Goal: Information Seeking & Learning: Learn about a topic

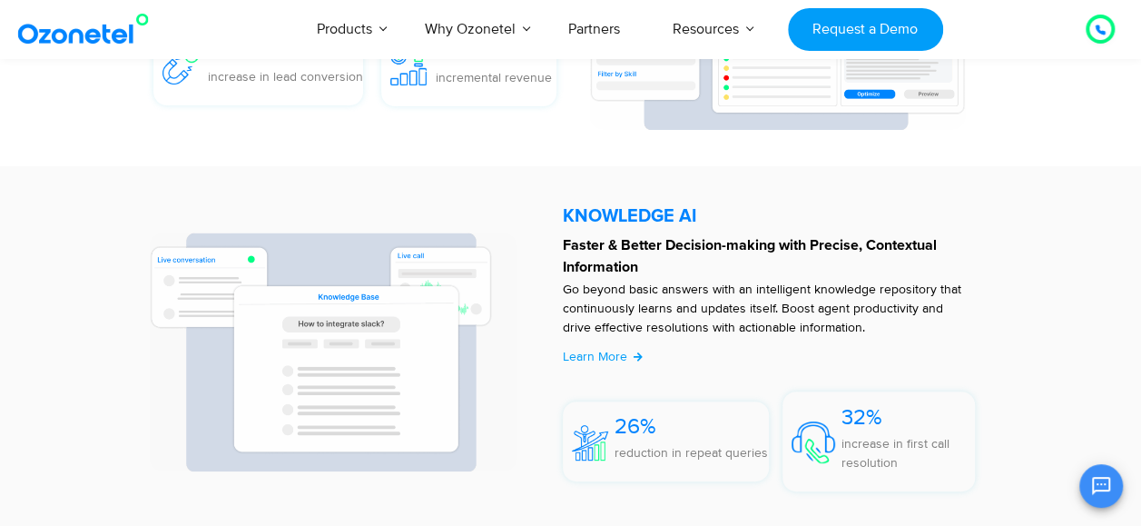
scroll to position [3639, 0]
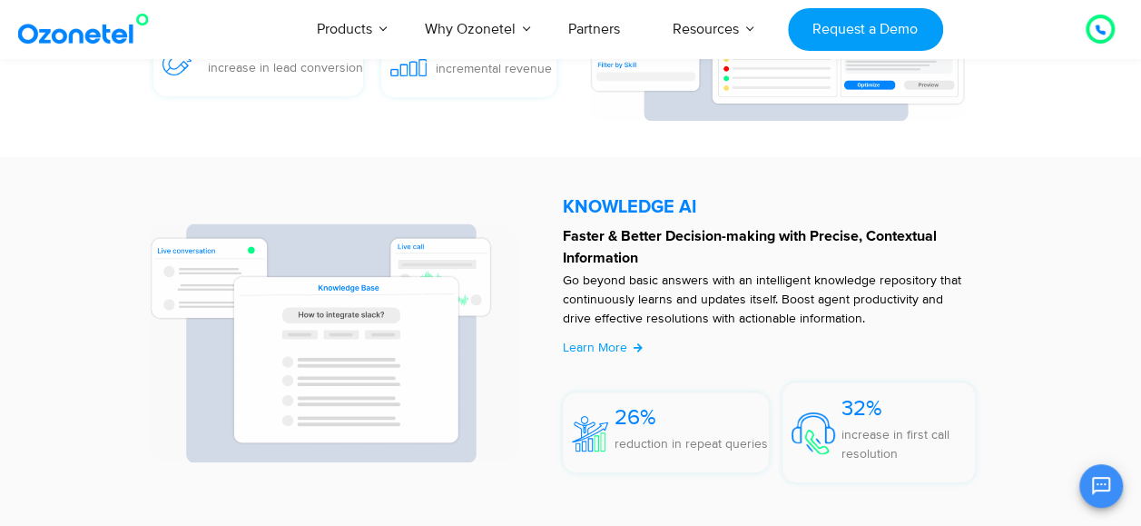
click at [617, 209] on h5 "KNOWLEDGE AI​​" at bounding box center [773, 207] width 421 height 18
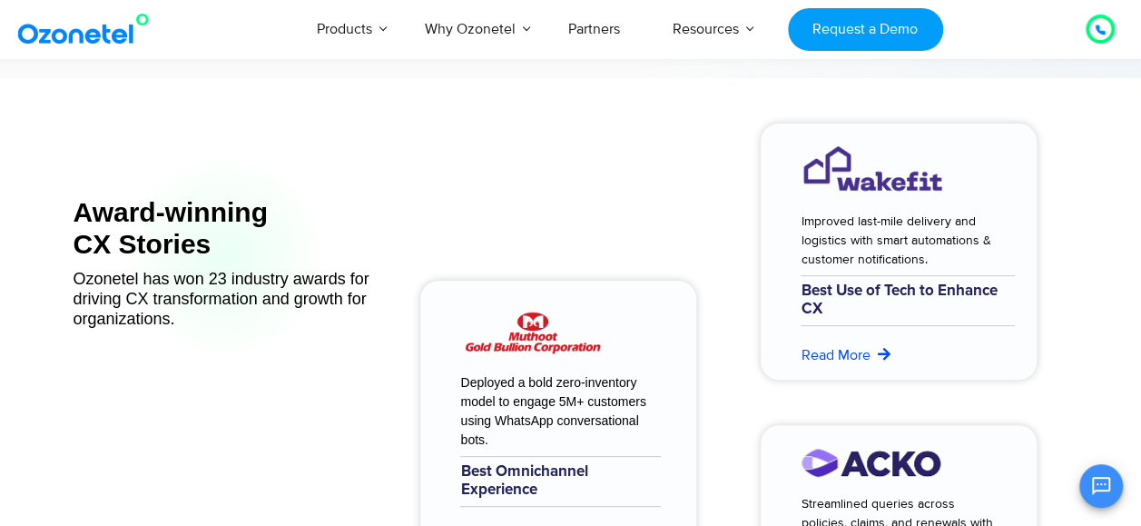
scroll to position [6941, 0]
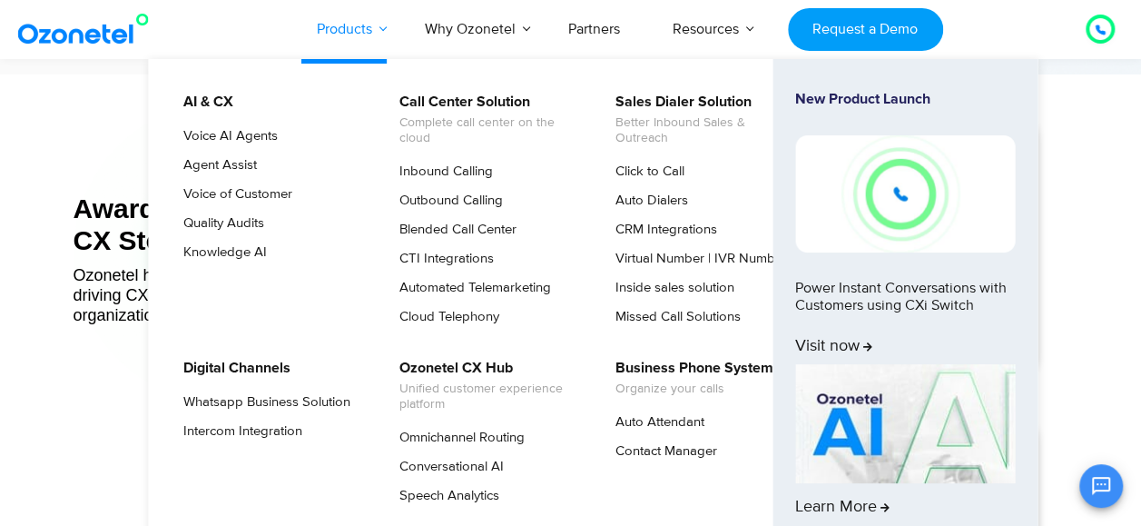
click at [351, 29] on link "Products" at bounding box center [345, 29] width 108 height 60
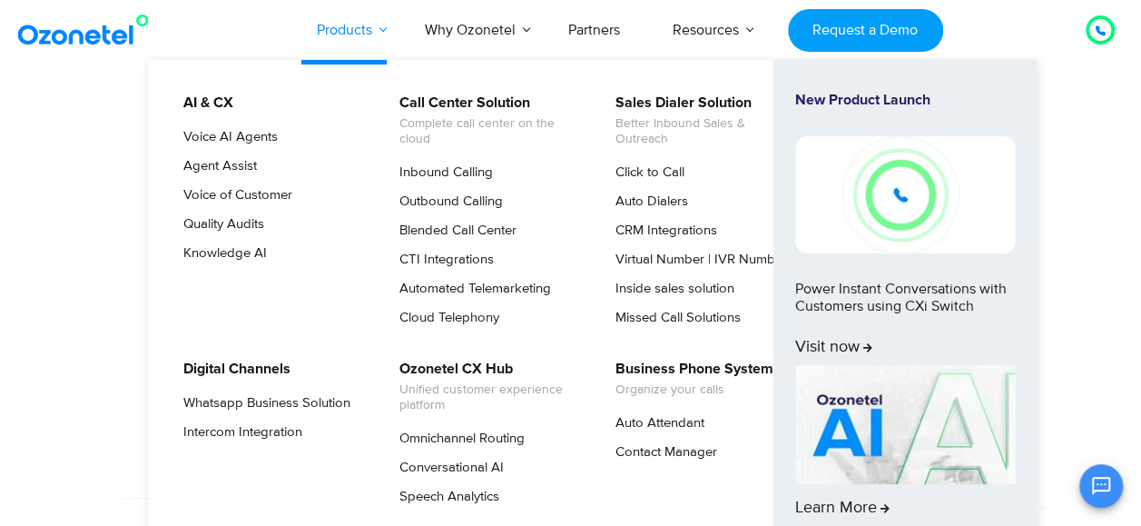
click at [351, 29] on link "Products" at bounding box center [345, 30] width 108 height 60
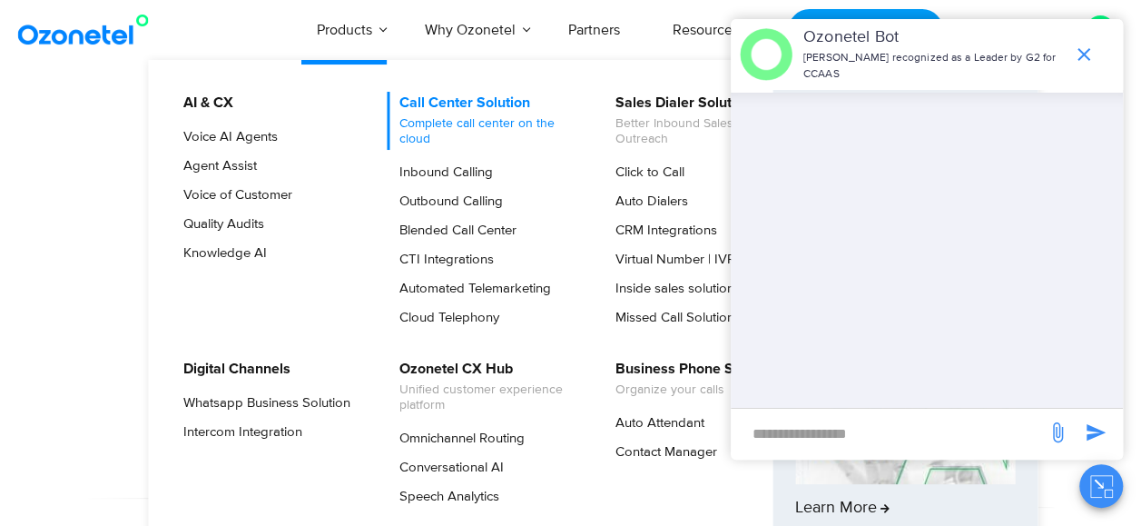
click at [439, 100] on link "Call Center Solution Complete call center on the cloud" at bounding box center [484, 121] width 193 height 58
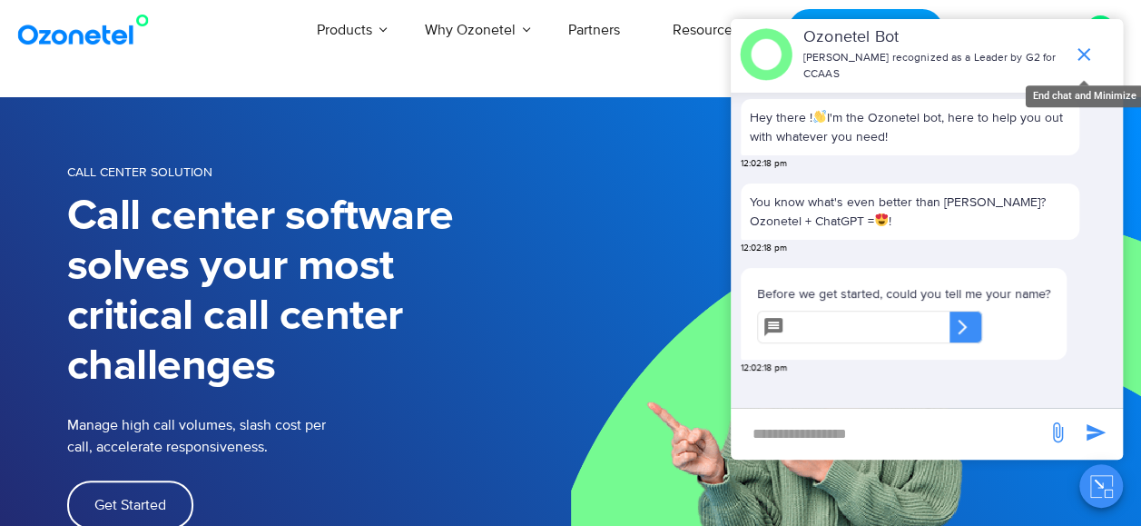
click at [1082, 49] on icon "end chat or minimize" at bounding box center [1084, 55] width 22 height 22
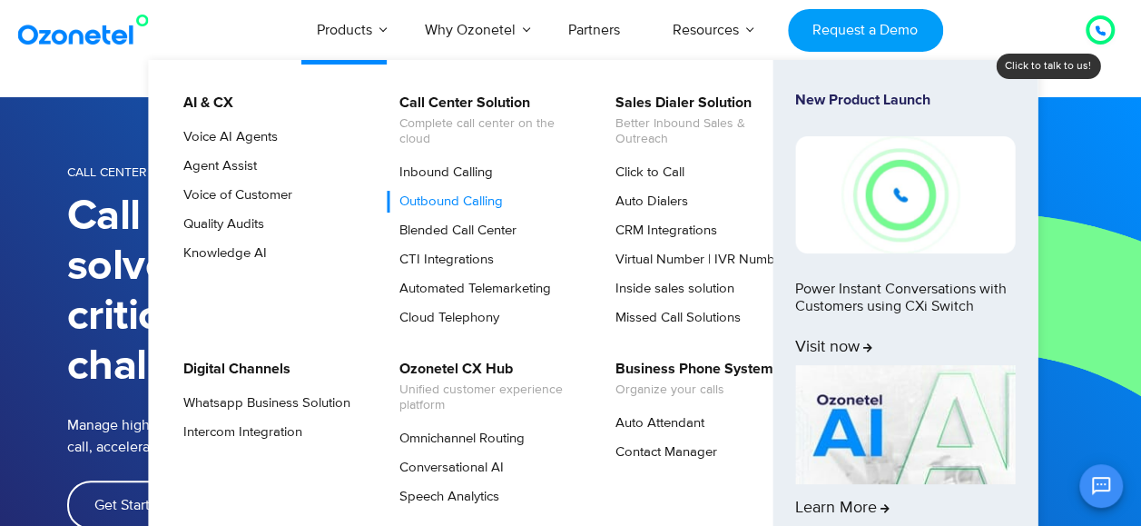
click at [452, 200] on link "Outbound Calling" at bounding box center [447, 202] width 118 height 22
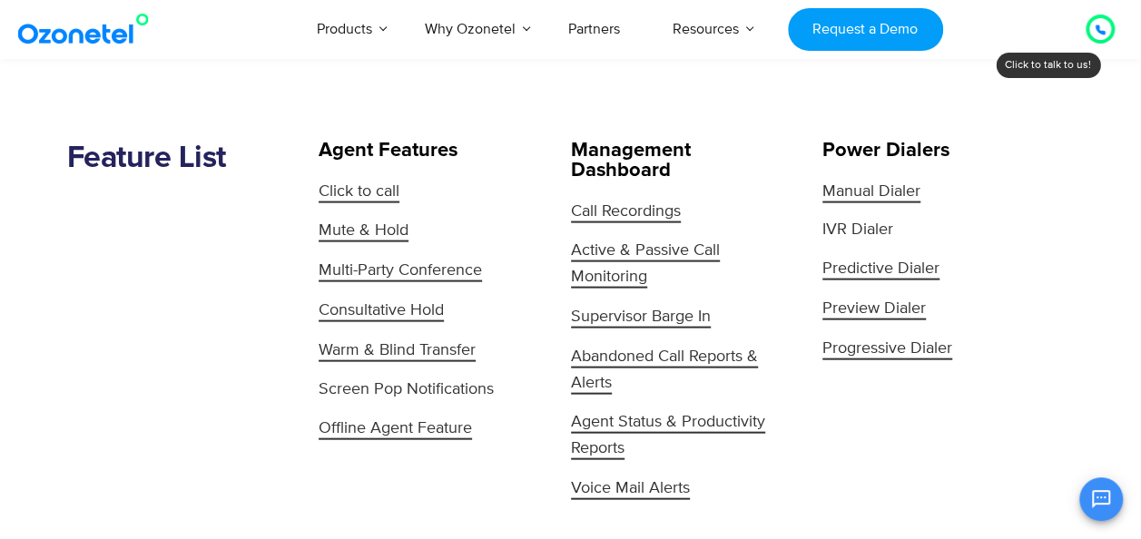
scroll to position [1825, 0]
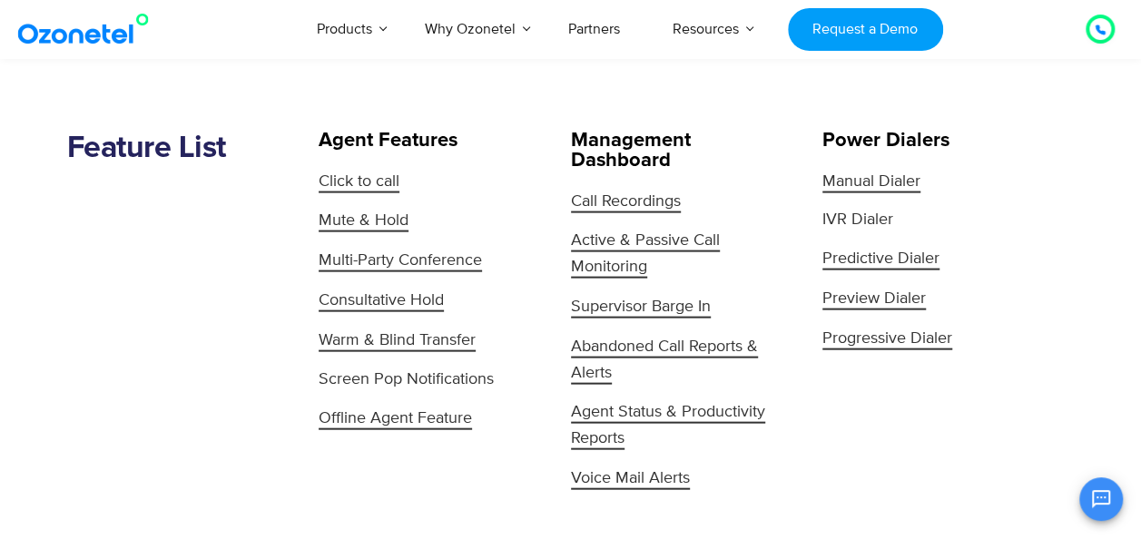
click at [846, 214] on span "IVR Dialer" at bounding box center [858, 220] width 71 height 25
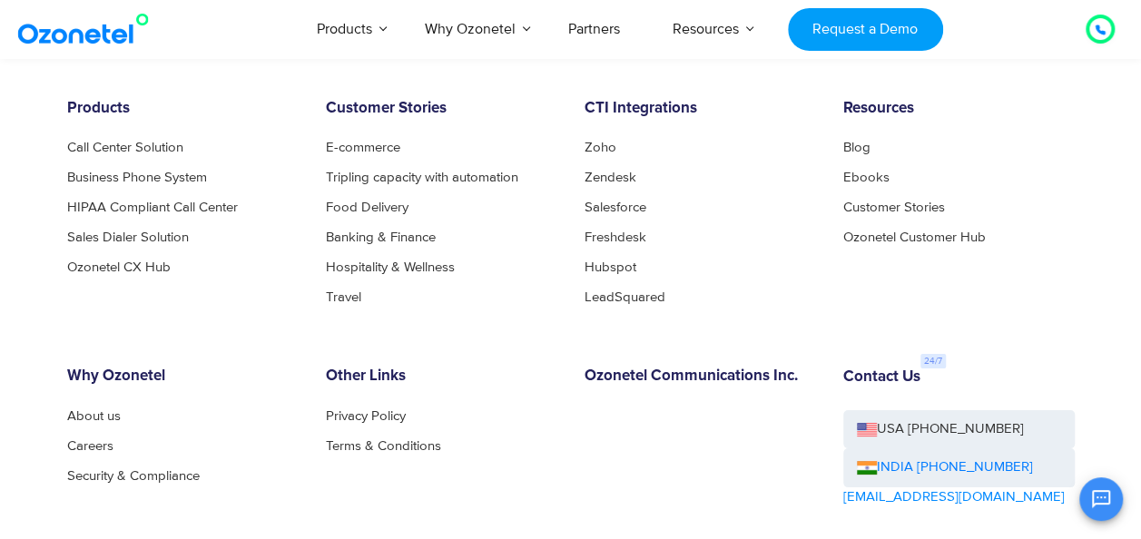
scroll to position [6731, 0]
